Goal: Entertainment & Leisure: Consume media (video, audio)

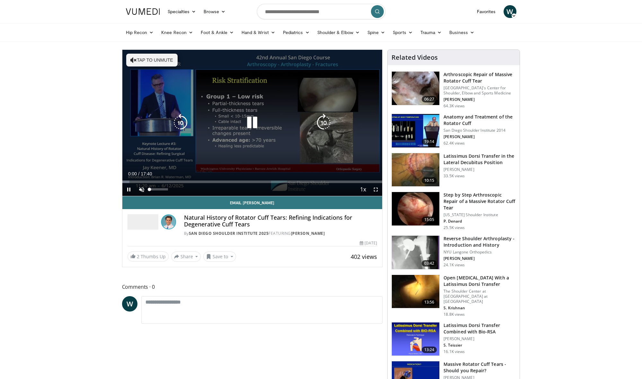
click at [139, 187] on span "Video Player" at bounding box center [141, 189] width 13 height 13
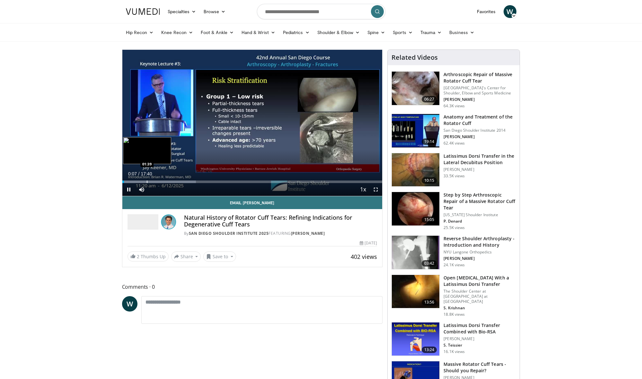
click at [147, 181] on div "Progress Bar" at bounding box center [147, 181] width 1 height 3
click at [164, 181] on div "Loaded : 29.25% 01:44 02:50" at bounding box center [252, 181] width 260 height 3
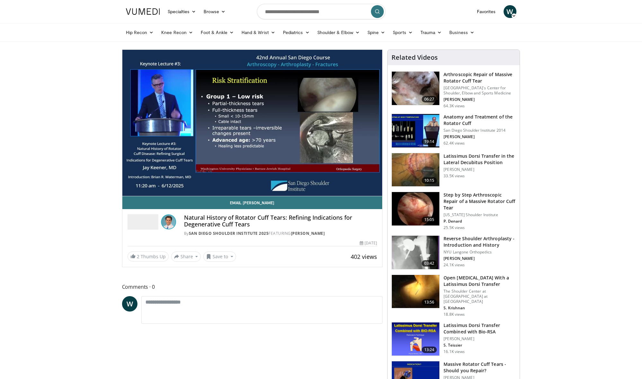
click at [173, 182] on div "10 seconds Tap to unmute" at bounding box center [252, 123] width 260 height 146
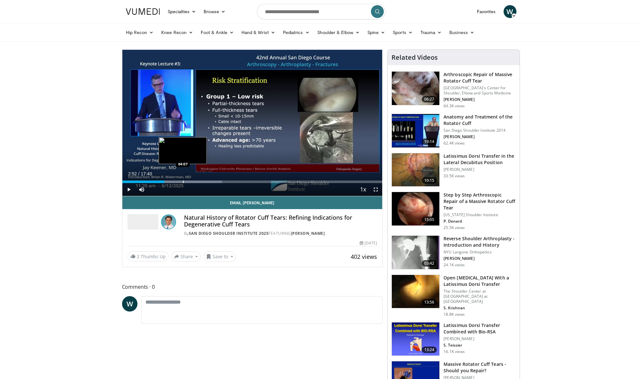
click at [183, 181] on div "Progress Bar" at bounding box center [183, 181] width 1 height 3
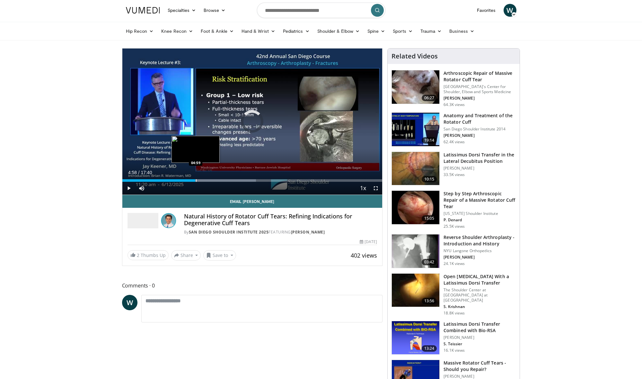
click at [196, 180] on div "Progress Bar" at bounding box center [196, 180] width 1 height 3
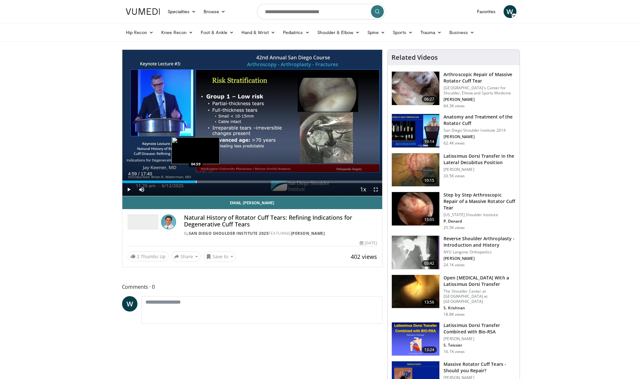
click at [195, 180] on div "Loaded : 28.31% 04:59 04:59" at bounding box center [252, 180] width 260 height 6
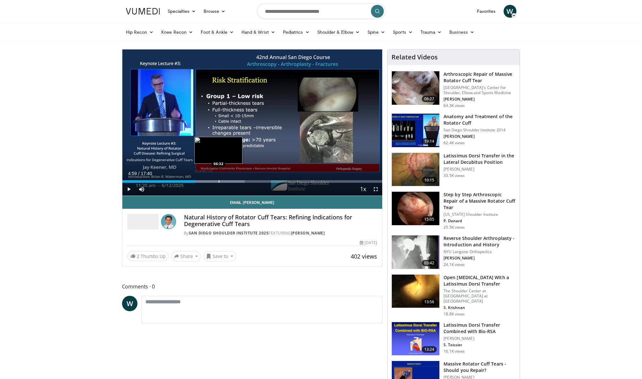
click at [219, 179] on div "Loaded : 47.18% 04:59 06:32" at bounding box center [252, 180] width 260 height 6
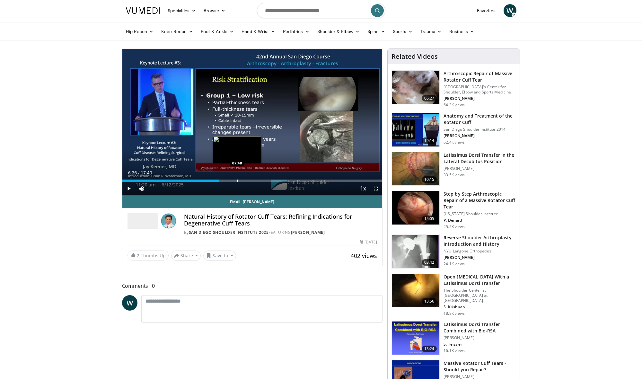
click at [237, 179] on div "Progress Bar" at bounding box center [237, 180] width 1 height 3
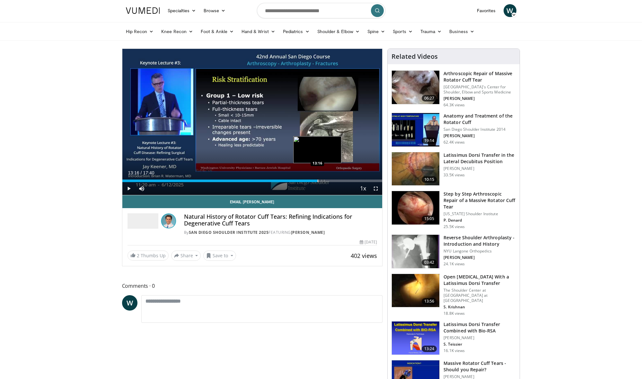
click at [317, 180] on div "Progress Bar" at bounding box center [317, 180] width 1 height 3
click at [337, 181] on div "Progress Bar" at bounding box center [337, 180] width 1 height 3
click at [356, 180] on div "Progress Bar" at bounding box center [356, 180] width 1 height 3
click at [349, 181] on div "Loaded : 99.99% 15:27 15:27" at bounding box center [252, 180] width 260 height 3
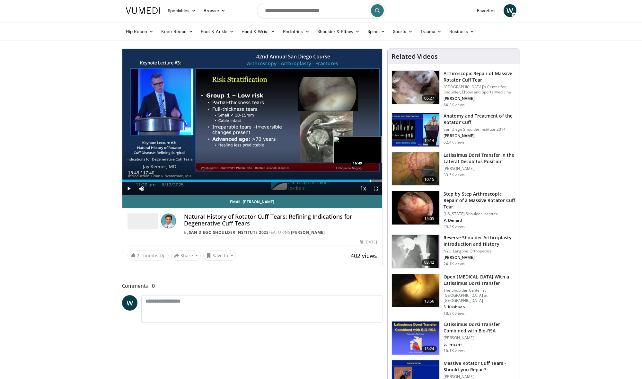
click at [370, 181] on div "Progress Bar" at bounding box center [370, 180] width 1 height 3
click at [336, 181] on div "Progress Bar" at bounding box center [336, 180] width 1 height 3
click at [350, 181] on div "Progress Bar" at bounding box center [350, 180] width 1 height 3
click at [326, 182] on div "Progress Bar" at bounding box center [326, 180] width 1 height 3
click at [311, 182] on div "Current Time 13:52 / Duration 17:40 Play Skip Backward Skip Forward Mute 0% Loa…" at bounding box center [252, 188] width 260 height 13
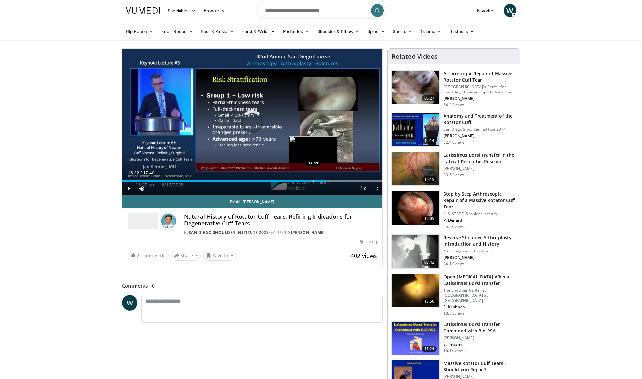
click at [313, 180] on div "Progress Bar" at bounding box center [313, 180] width 1 height 3
click at [289, 180] on div "Progress Bar" at bounding box center [289, 180] width 1 height 3
click at [300, 180] on div "Progress Bar" at bounding box center [300, 180] width 1 height 3
